Goal: Information Seeking & Learning: Learn about a topic

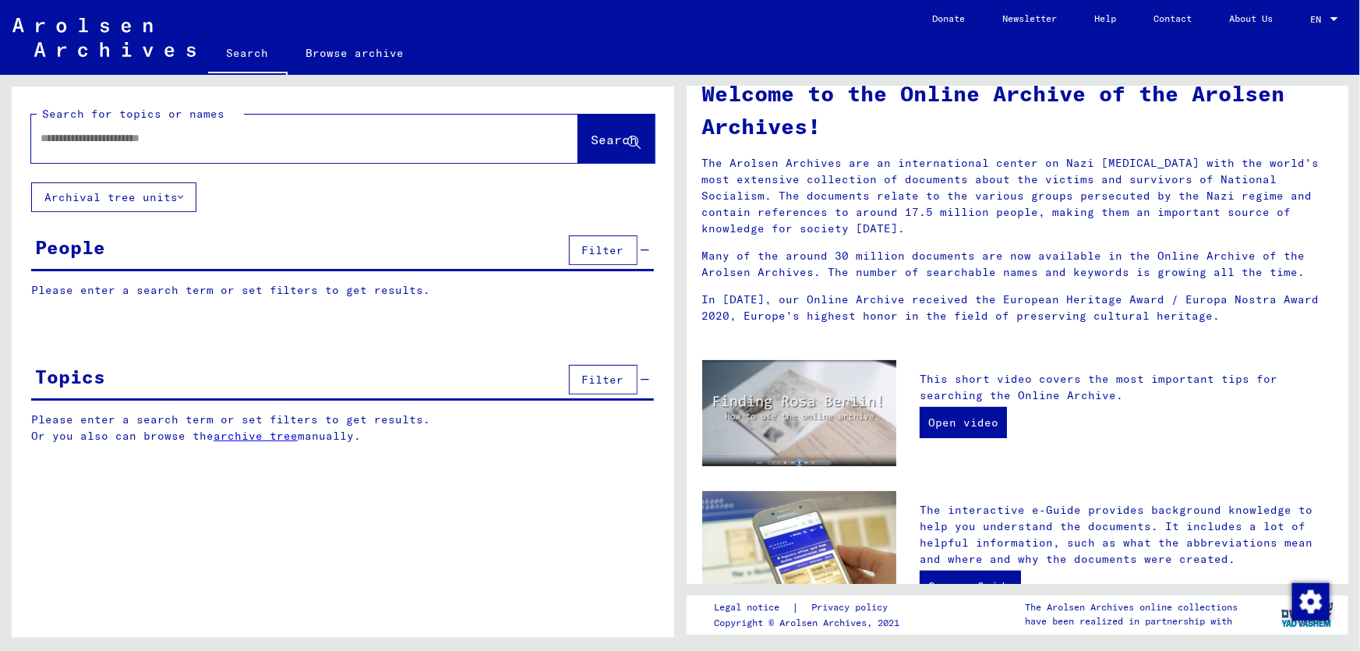
scroll to position [97, 0]
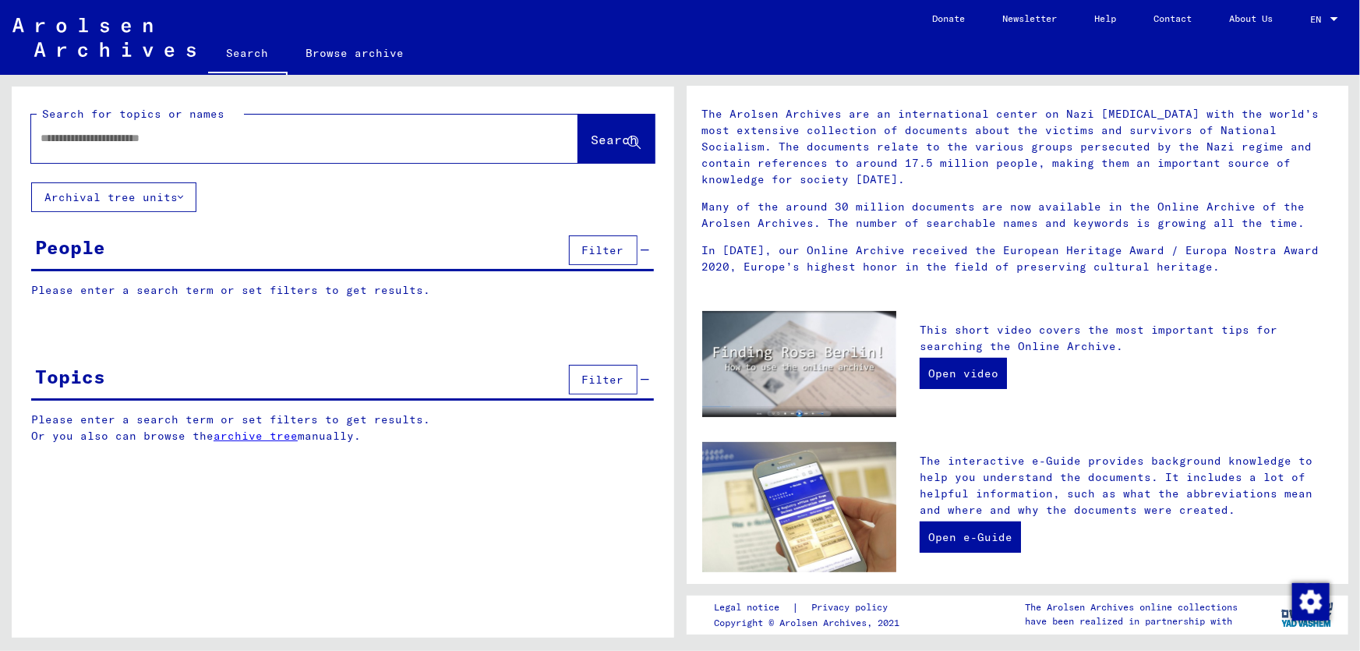
click at [210, 145] on input "text" at bounding box center [286, 138] width 491 height 16
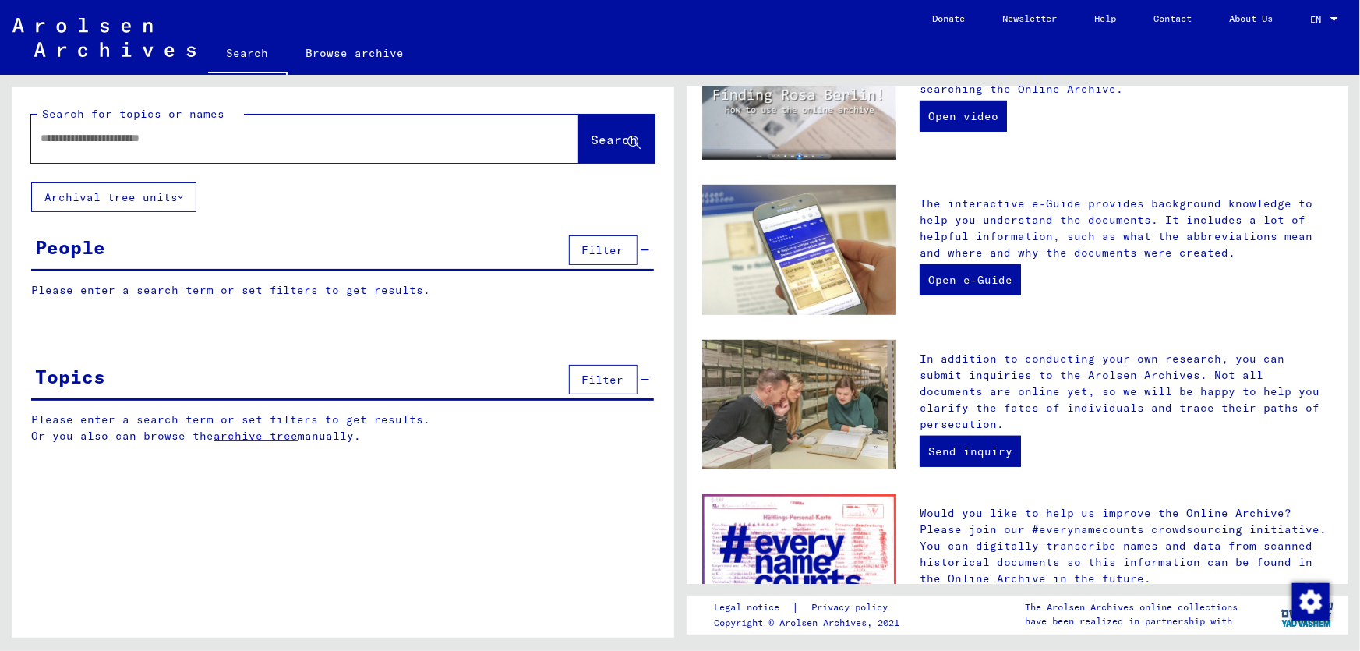
drag, startPoint x: 210, startPoint y: 143, endPoint x: 36, endPoint y: 143, distance: 174.6
click at [36, 143] on div at bounding box center [281, 138] width 500 height 35
type input "******"
click at [76, 249] on div "People" at bounding box center [70, 247] width 70 height 28
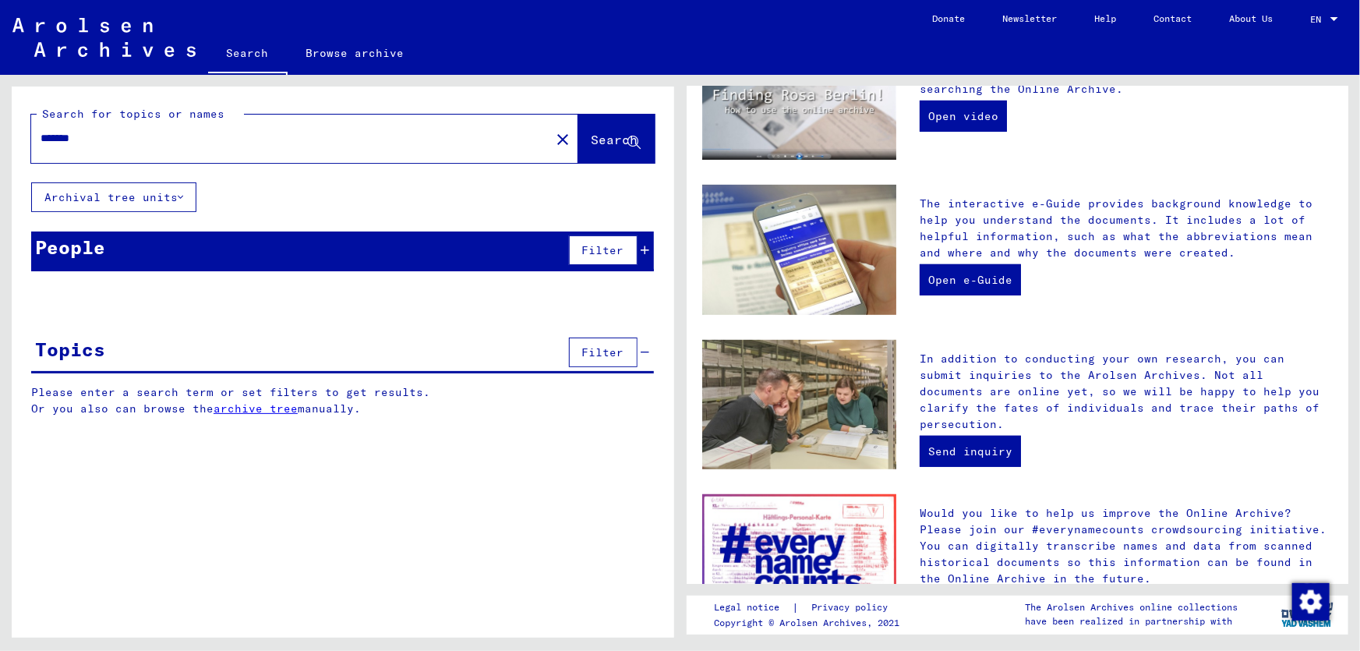
click at [76, 249] on div "People" at bounding box center [70, 247] width 70 height 28
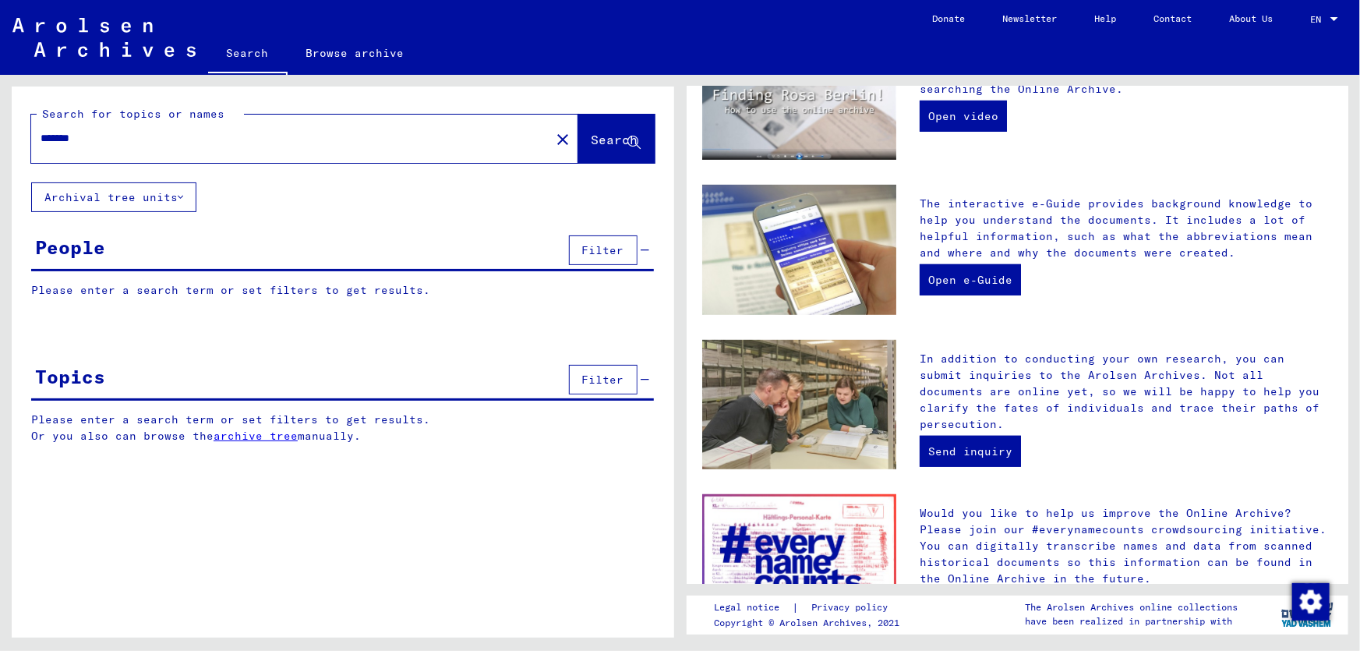
click at [603, 255] on span "Filter" at bounding box center [603, 250] width 42 height 14
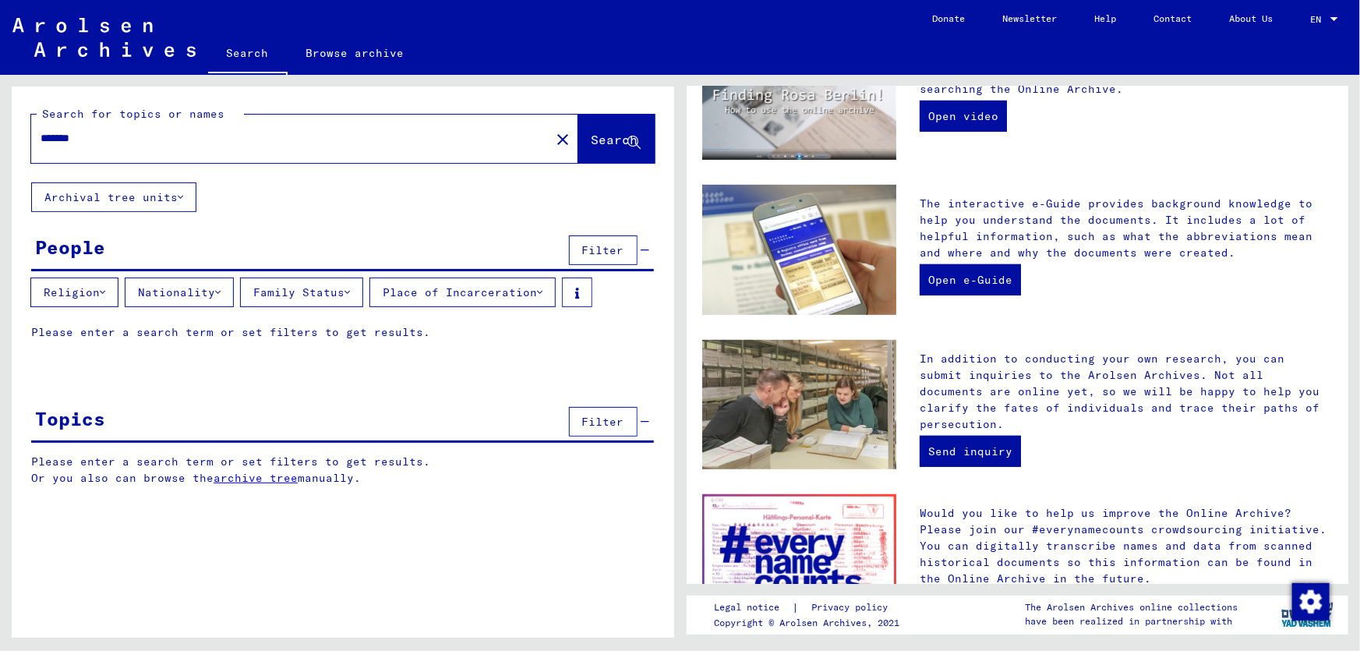
click at [350, 290] on icon at bounding box center [346, 292] width 5 height 11
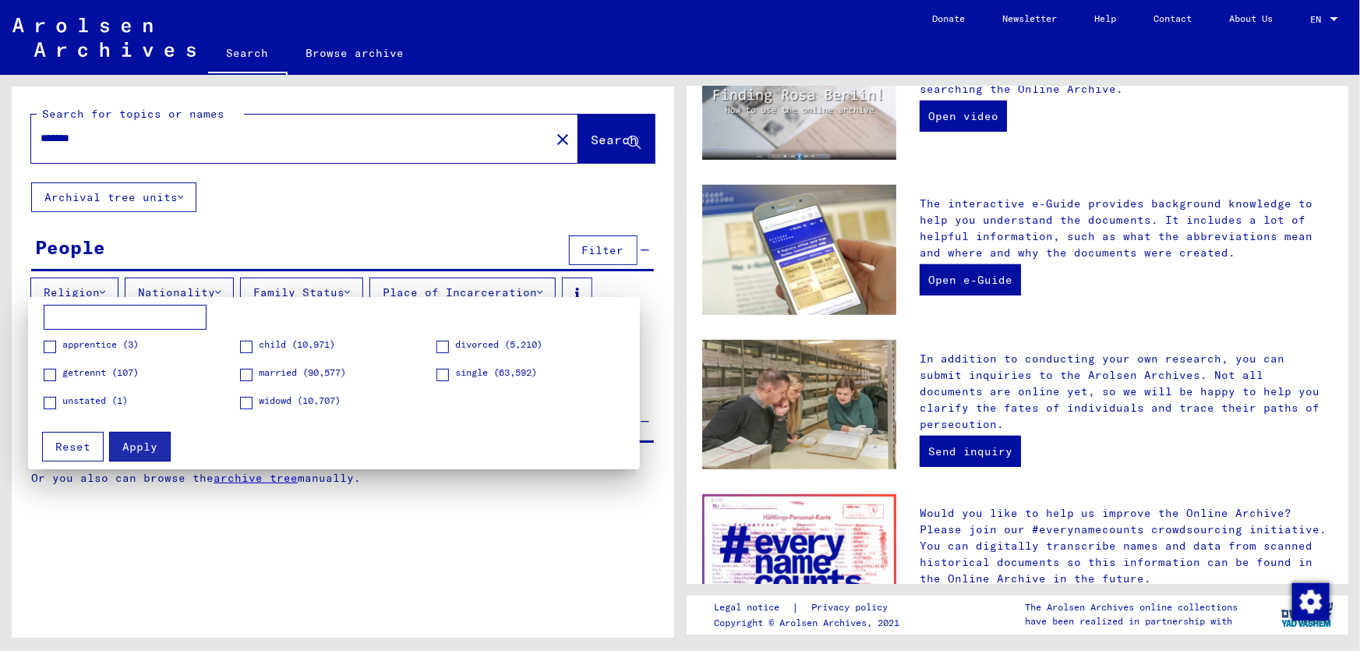
click at [396, 230] on div at bounding box center [680, 325] width 1360 height 651
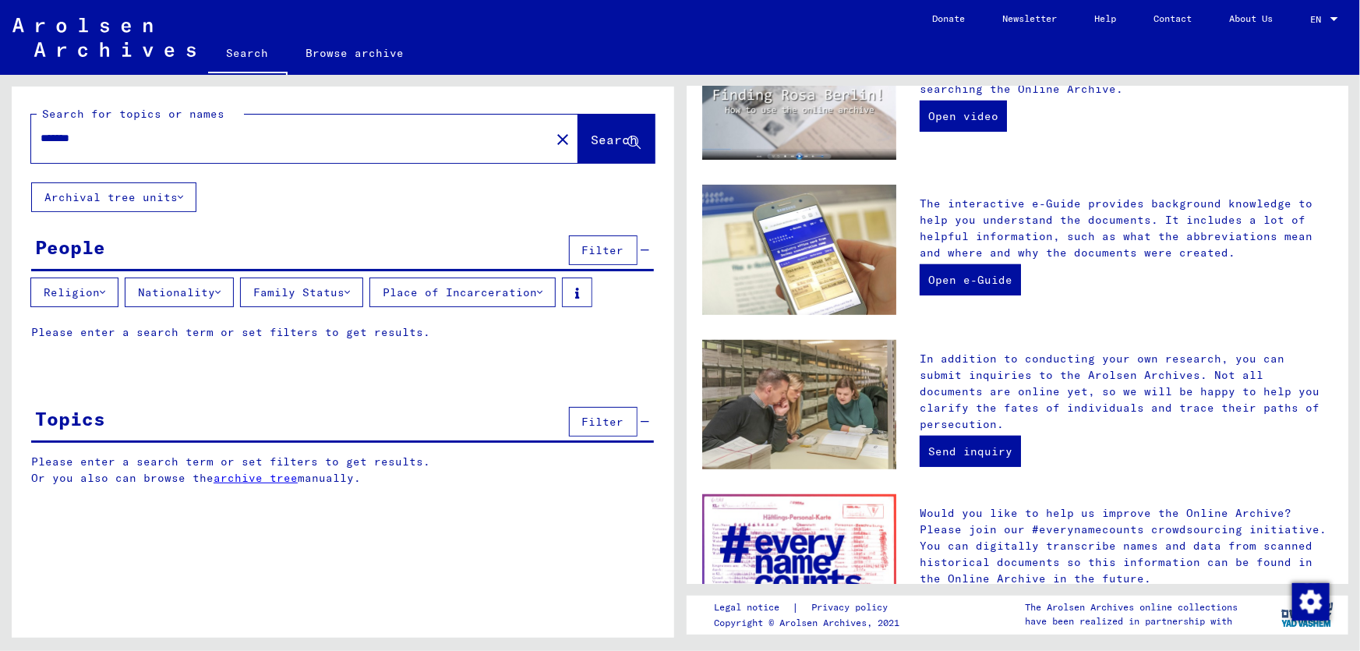
click at [273, 476] on link "archive tree" at bounding box center [256, 478] width 84 height 14
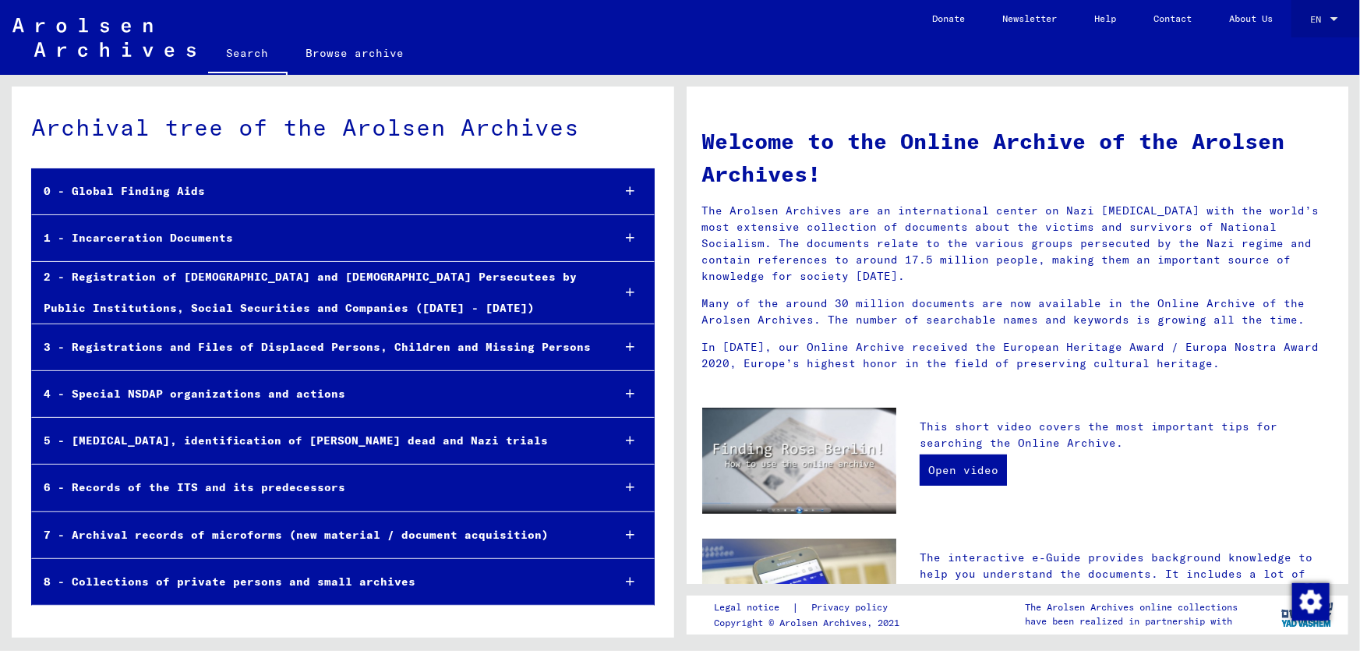
click at [1333, 18] on div at bounding box center [1334, 19] width 8 height 4
click at [1333, 18] on span "English" at bounding box center [1306, 28] width 63 height 28
